Goal: Task Accomplishment & Management: Use online tool/utility

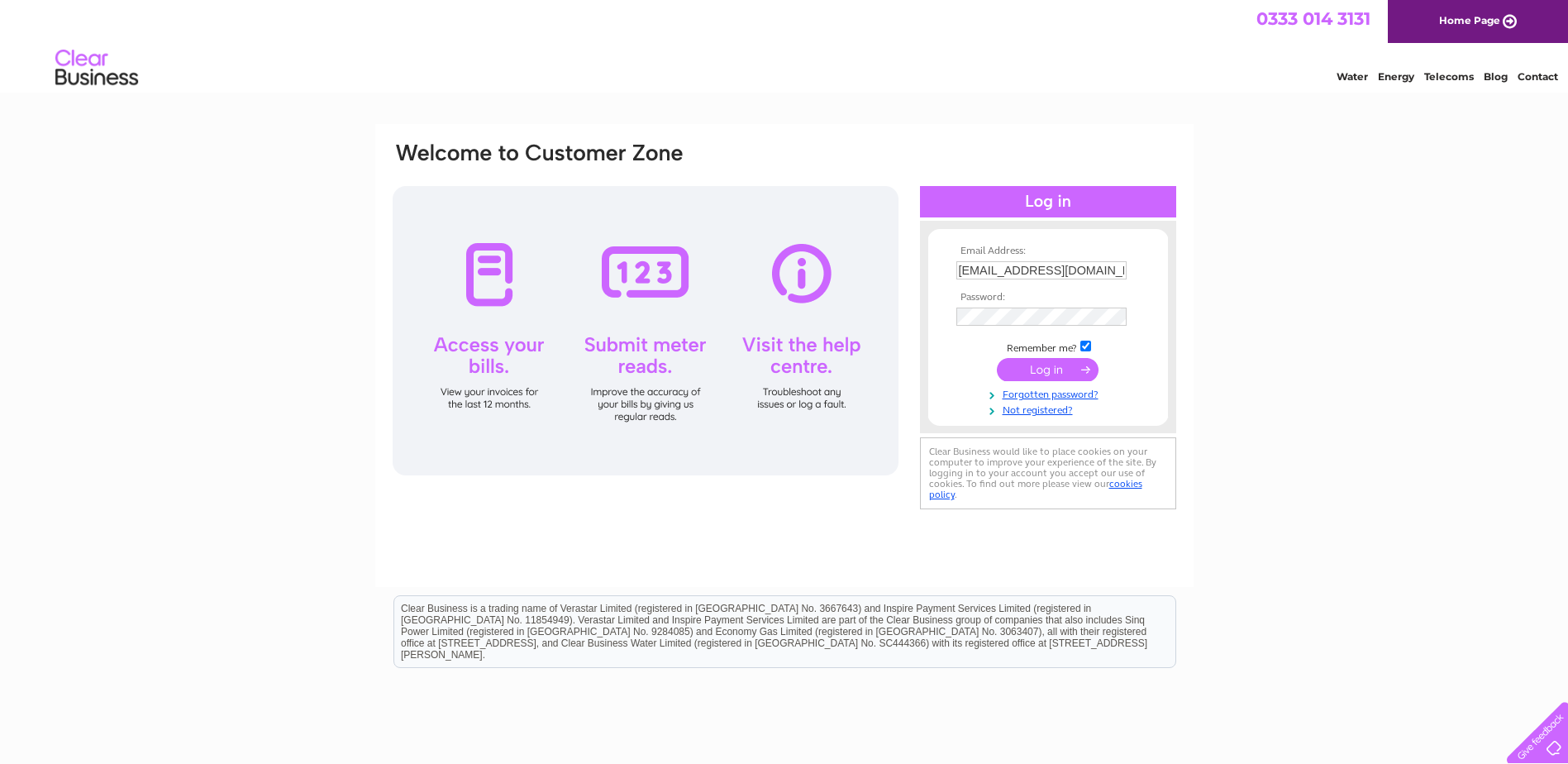
click at [1049, 368] on input "submit" at bounding box center [1048, 370] width 102 height 23
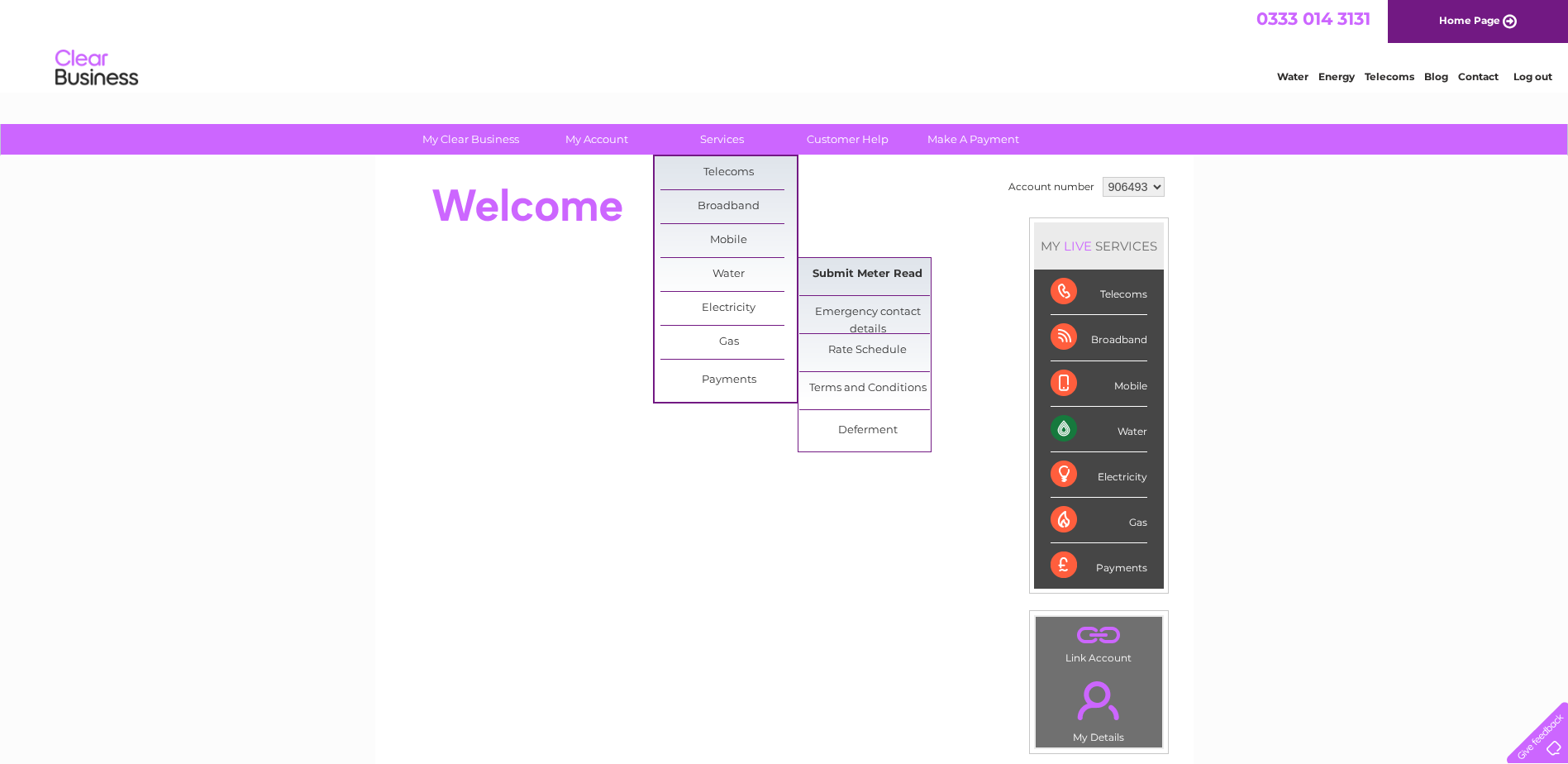
click at [843, 267] on link "Submit Meter Read" at bounding box center [867, 275] width 136 height 33
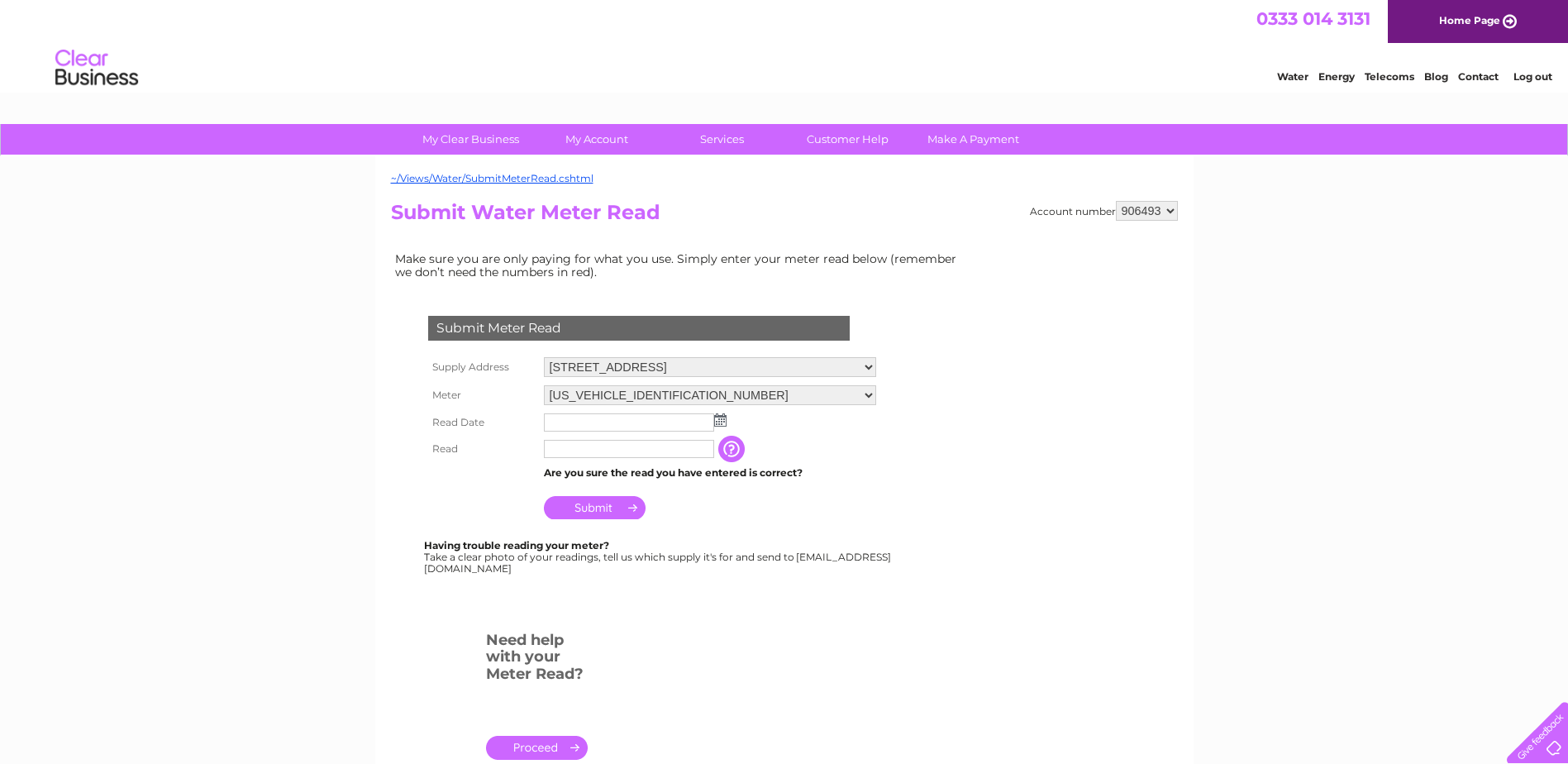
click at [721, 415] on img at bounding box center [720, 420] width 12 height 13
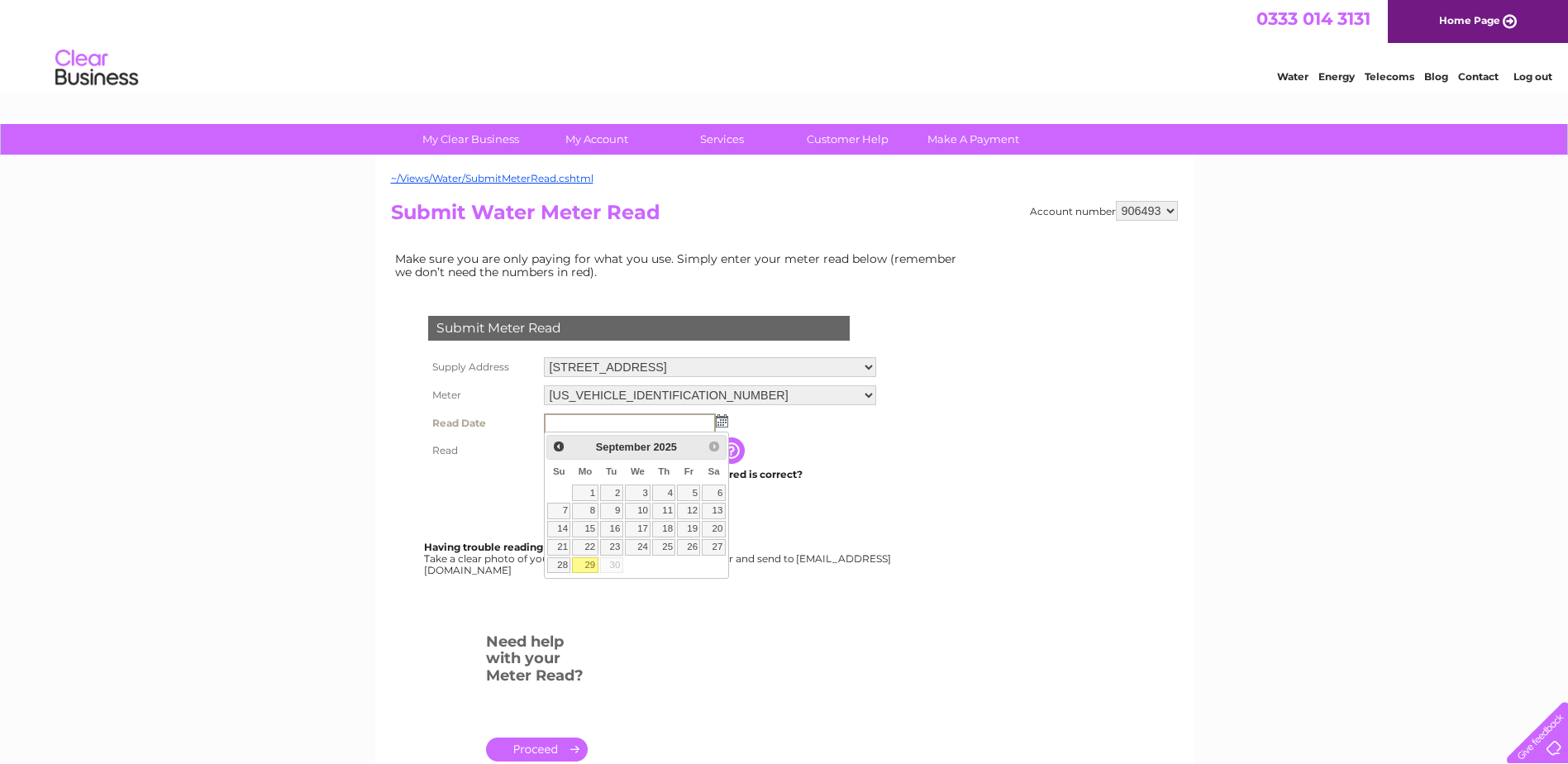
click at [586, 561] on link "29" at bounding box center [584, 564] width 26 height 16
type input "2025/09/29"
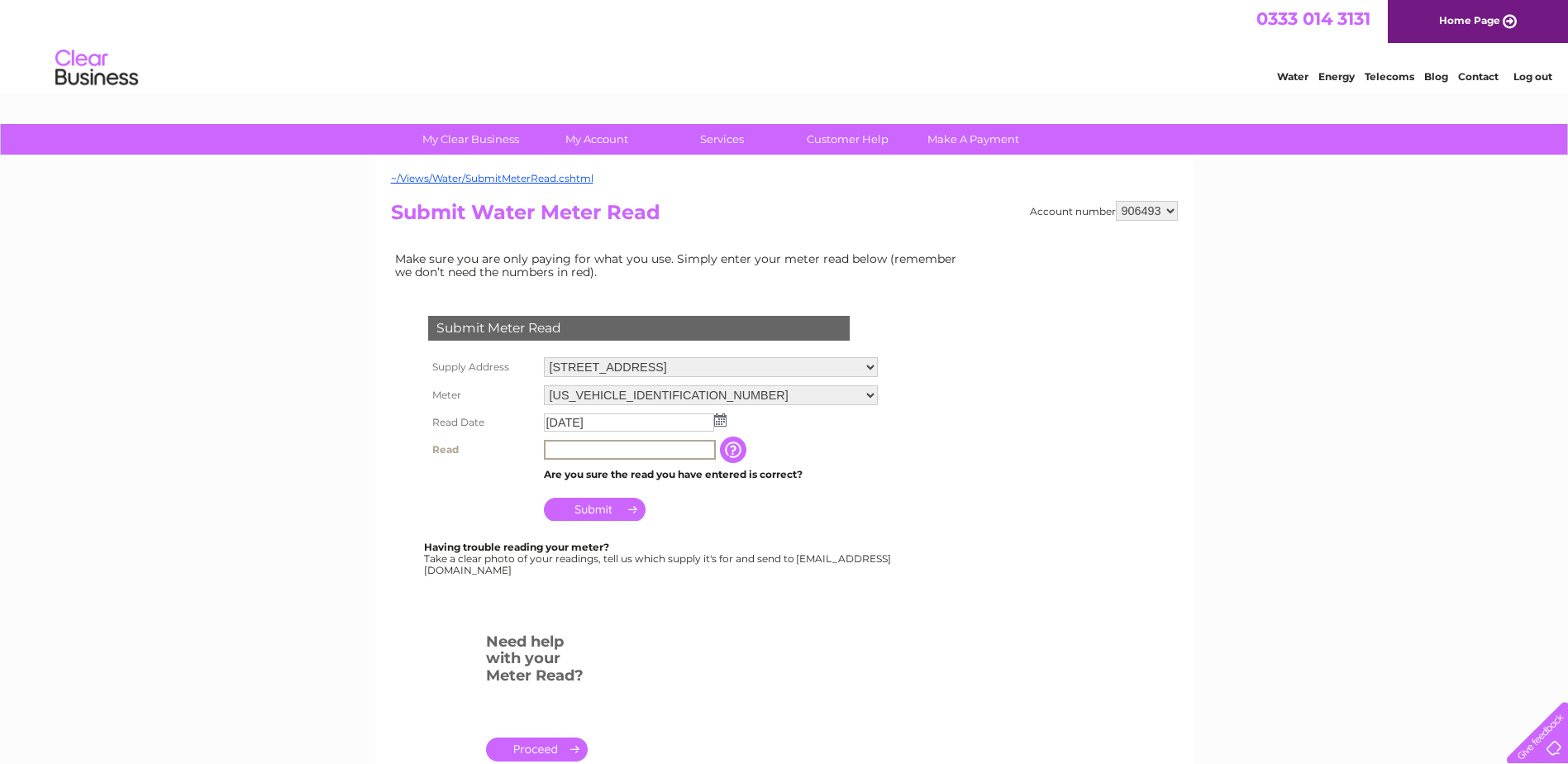
click at [630, 452] on input "text" at bounding box center [630, 449] width 172 height 20
type input "54"
click at [605, 504] on input "Submit" at bounding box center [595, 509] width 102 height 23
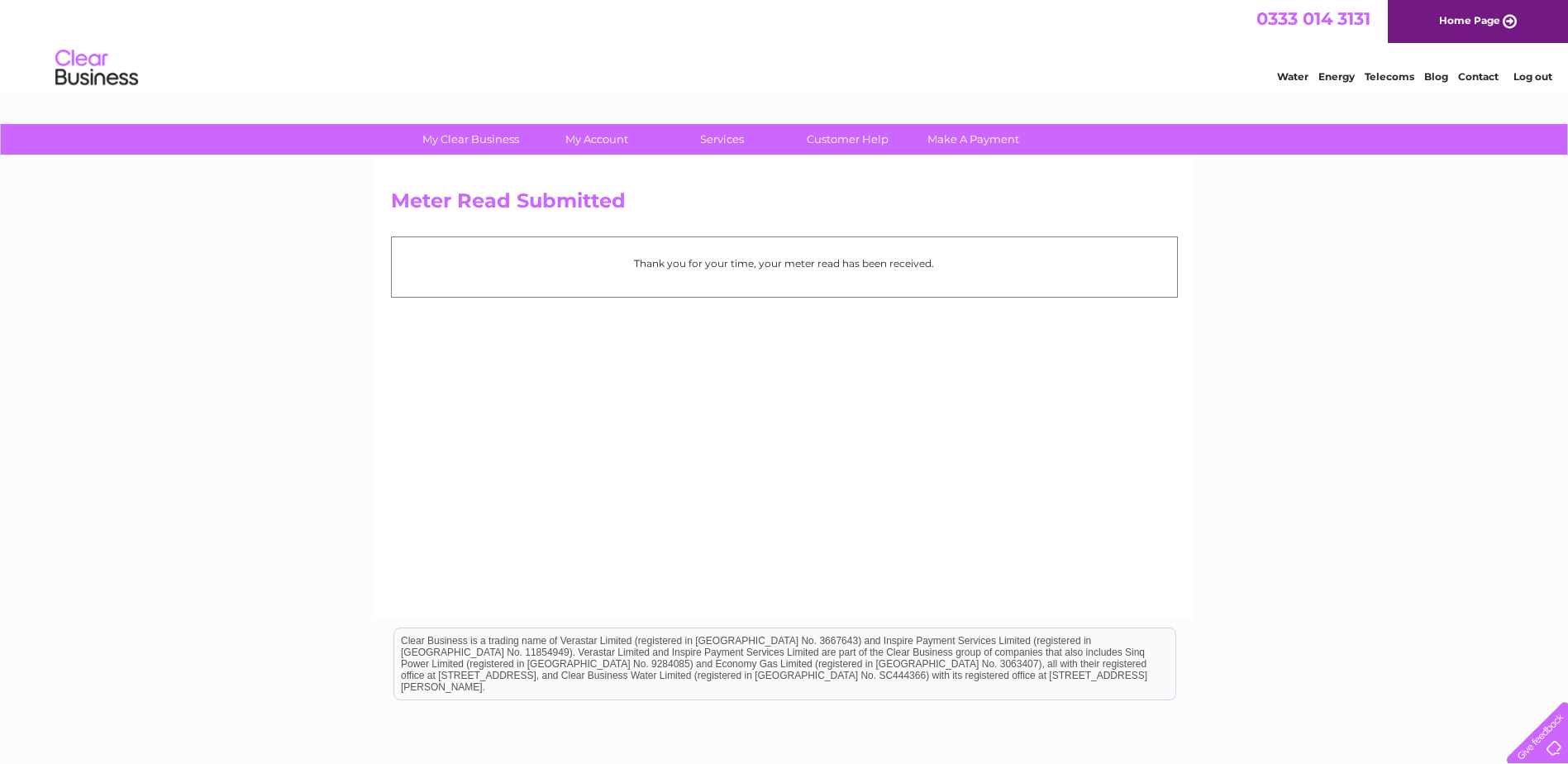
click at [1538, 75] on link "Log out" at bounding box center [1532, 76] width 38 height 12
